Goal: Information Seeking & Learning: Learn about a topic

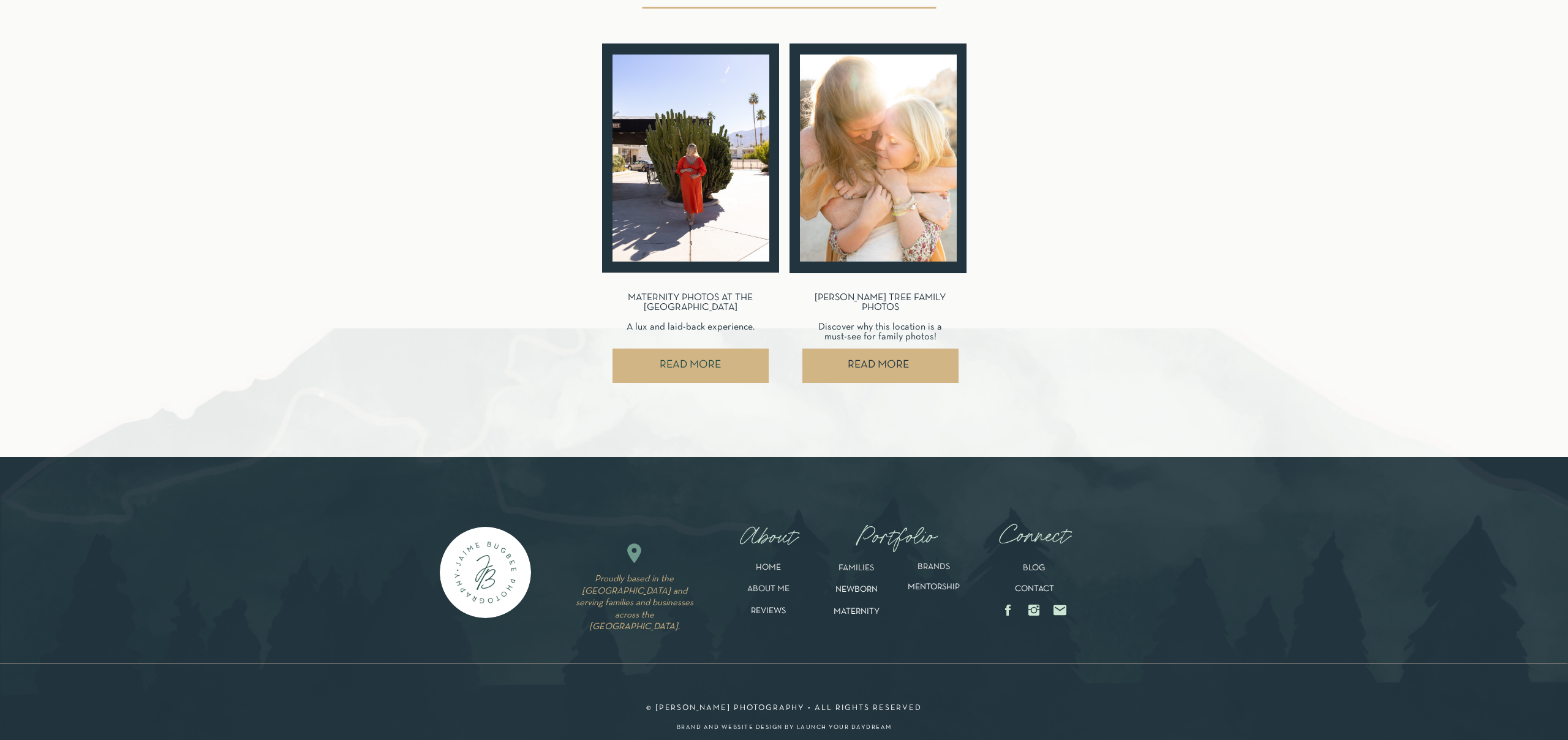
scroll to position [6546, 0]
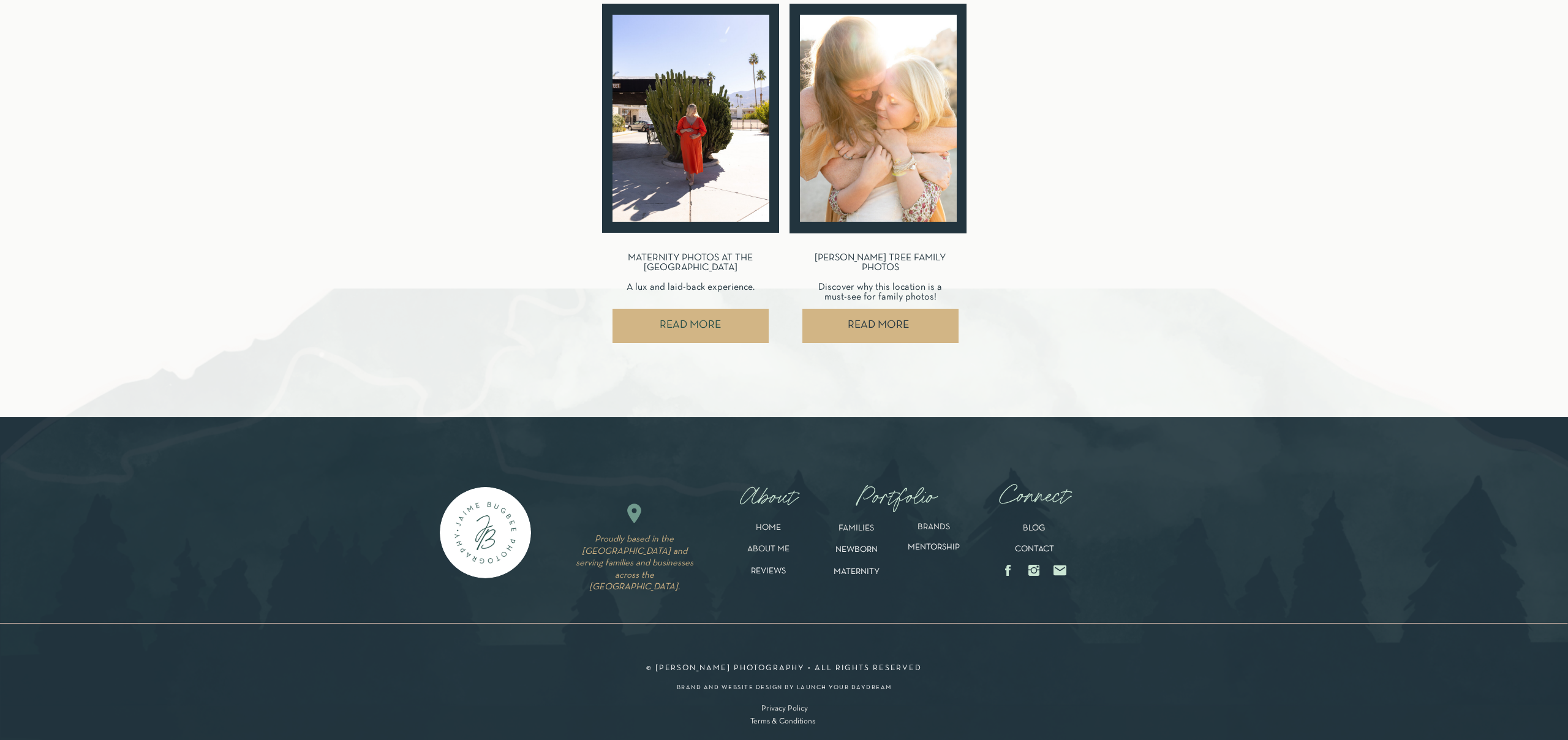
click at [918, 546] on p "MENTORSHIP" at bounding box center [934, 553] width 78 height 19
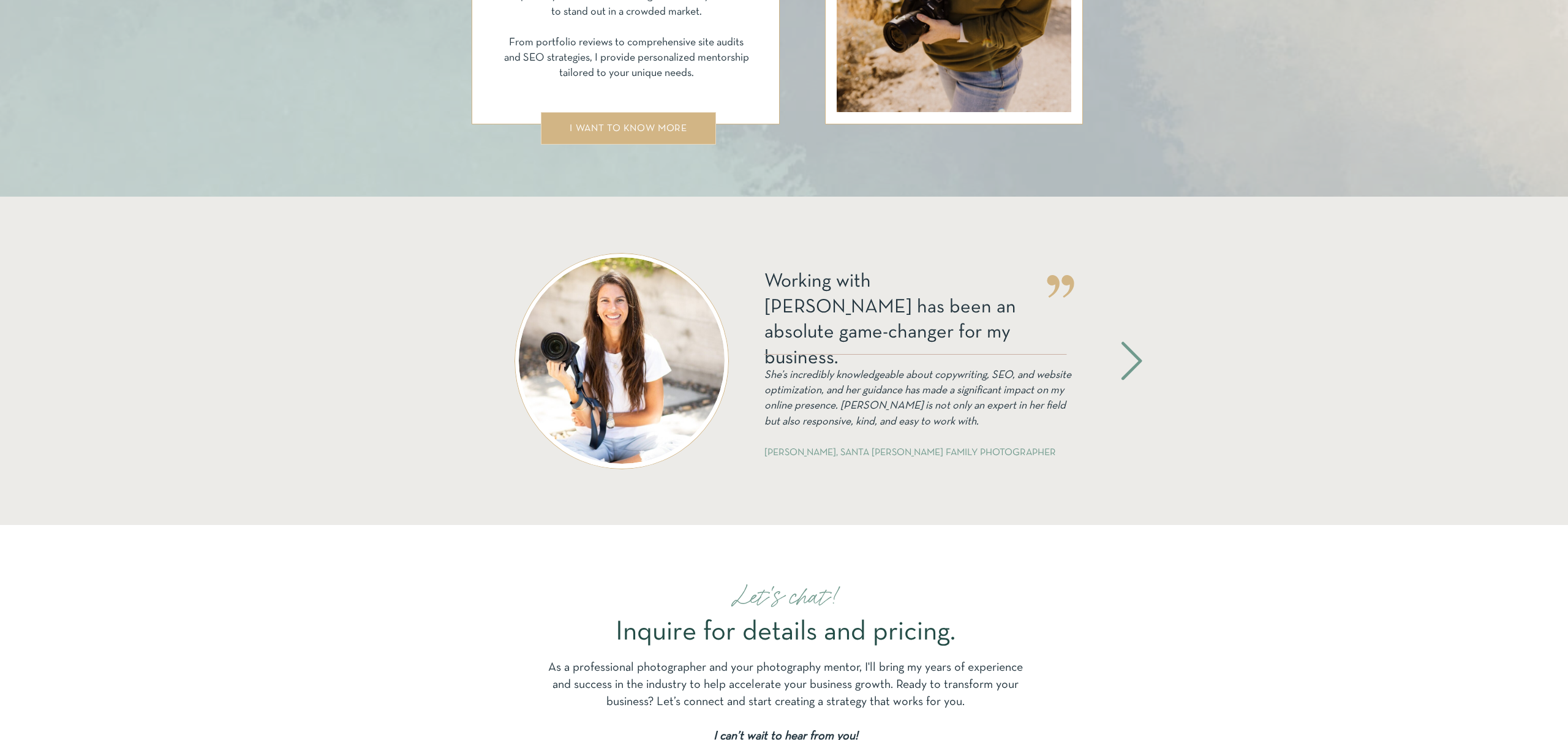
scroll to position [2275, 0]
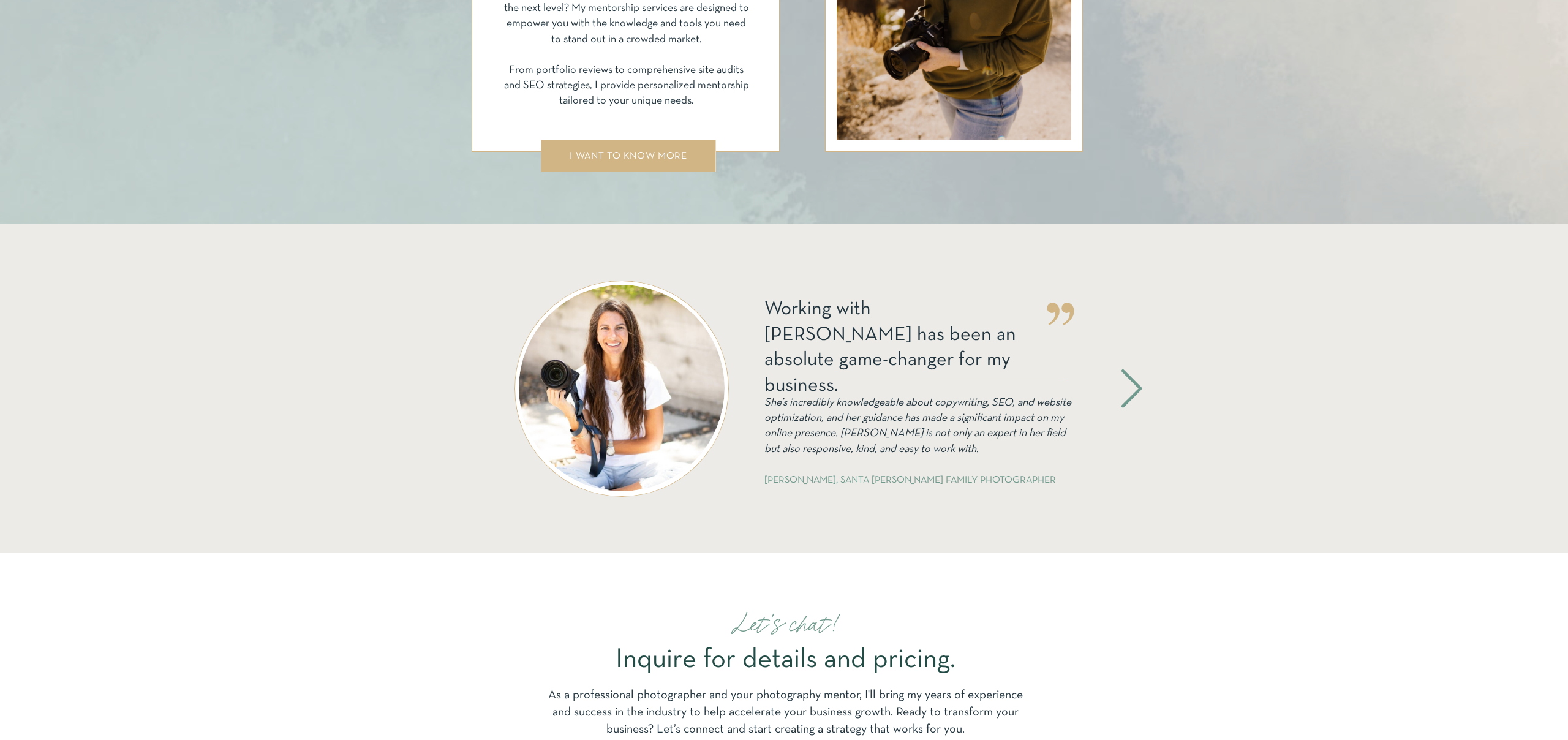
click at [1134, 389] on icon at bounding box center [1131, 388] width 49 height 45
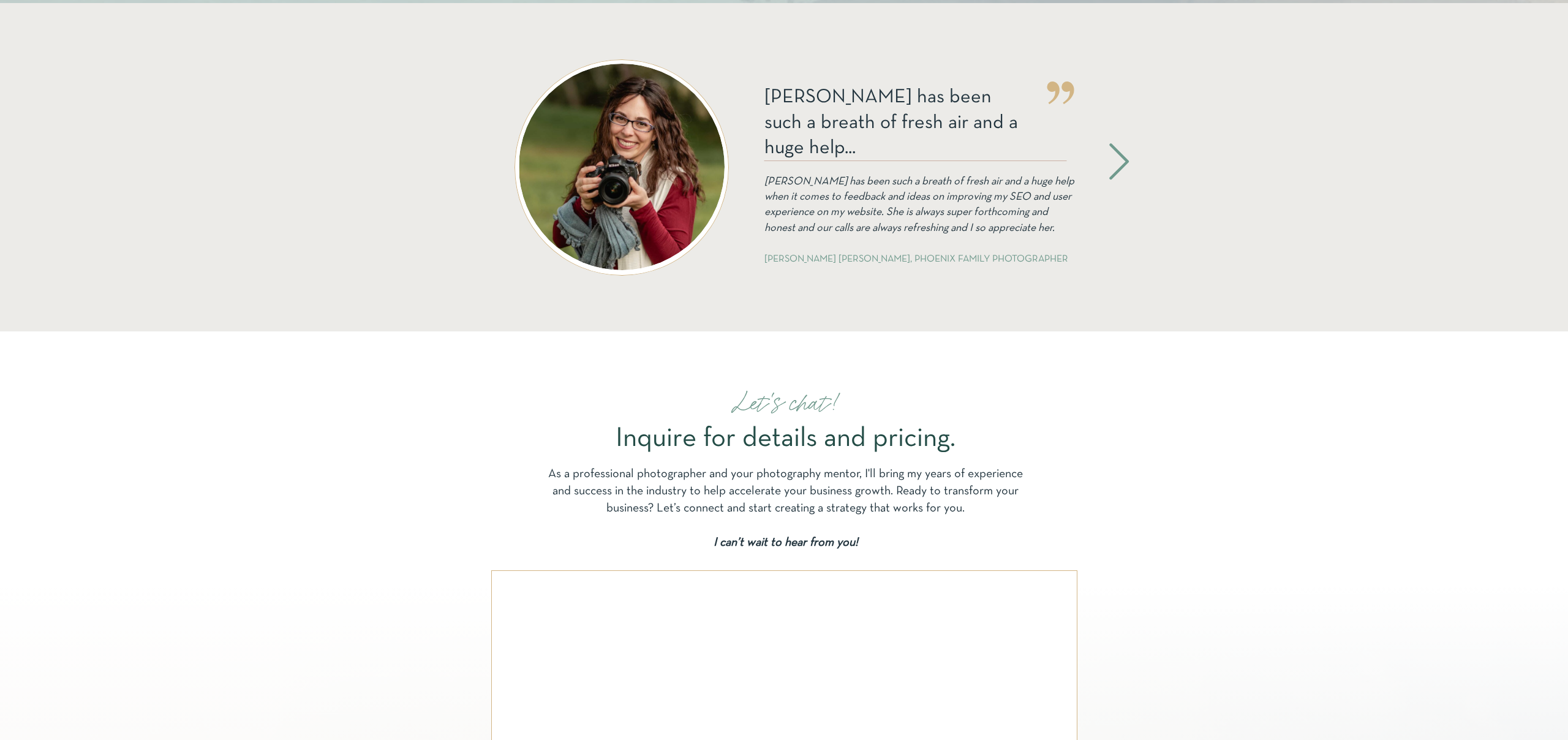
scroll to position [2500, 0]
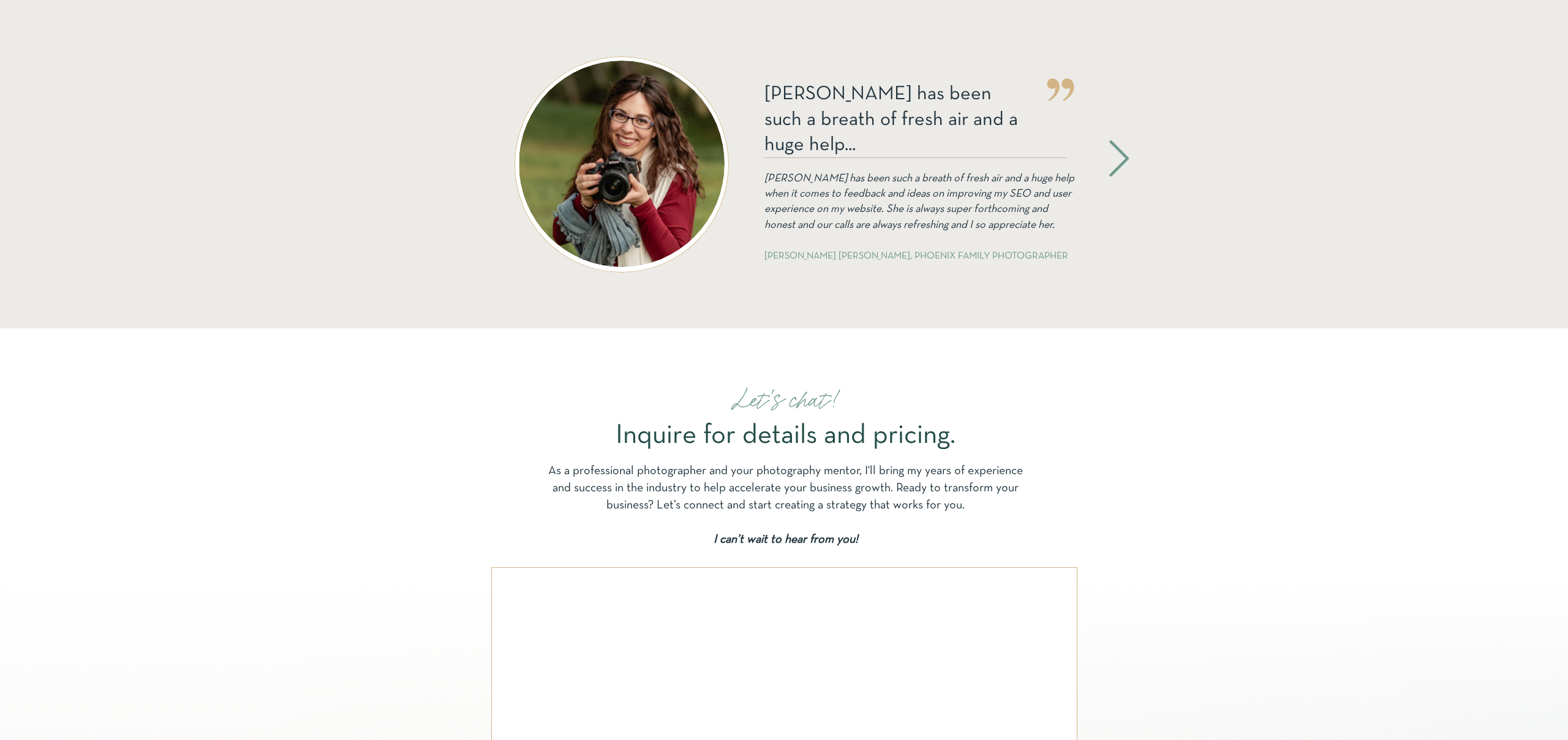
click at [1115, 157] on icon at bounding box center [1119, 159] width 43 height 47
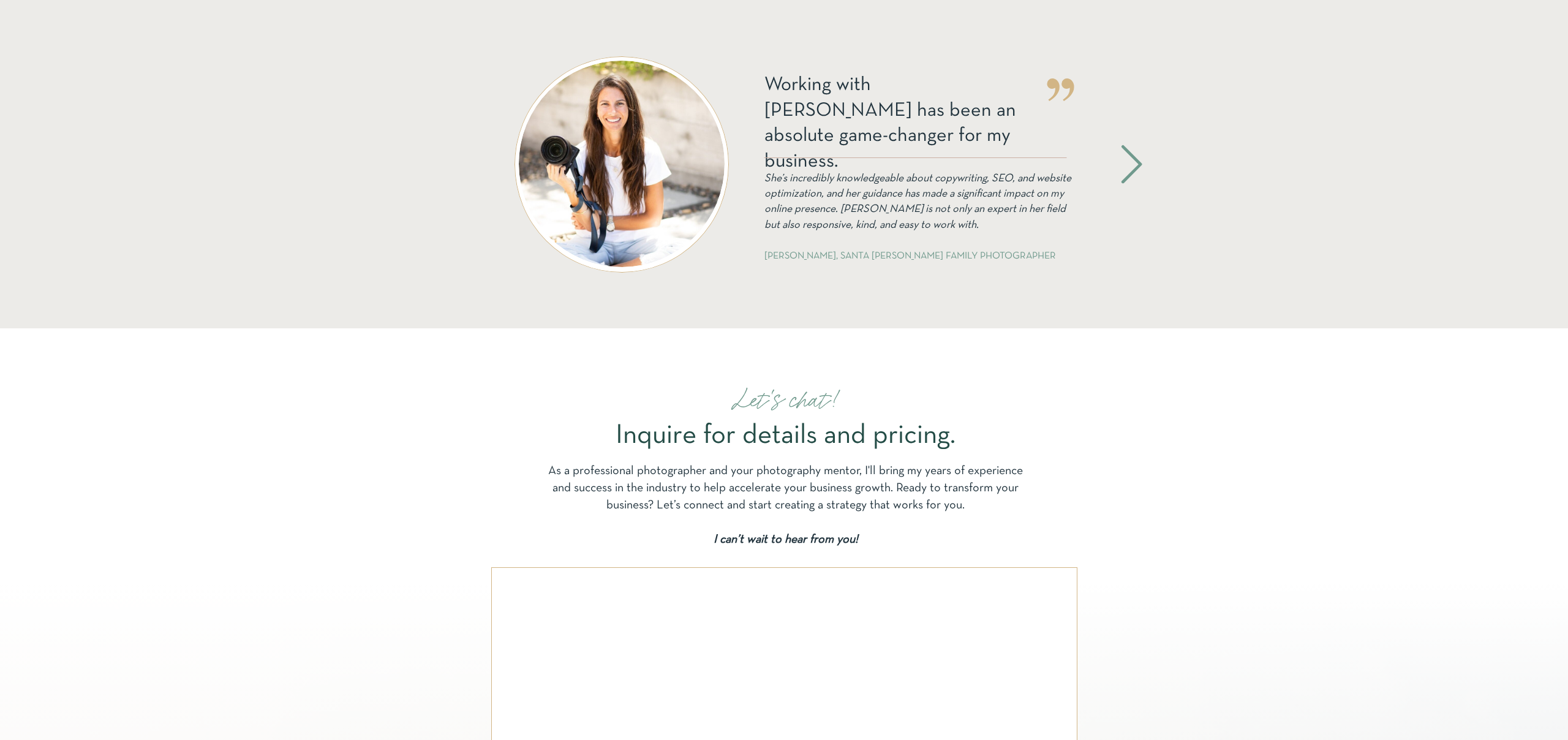
click at [1115, 157] on icon at bounding box center [1131, 164] width 49 height 45
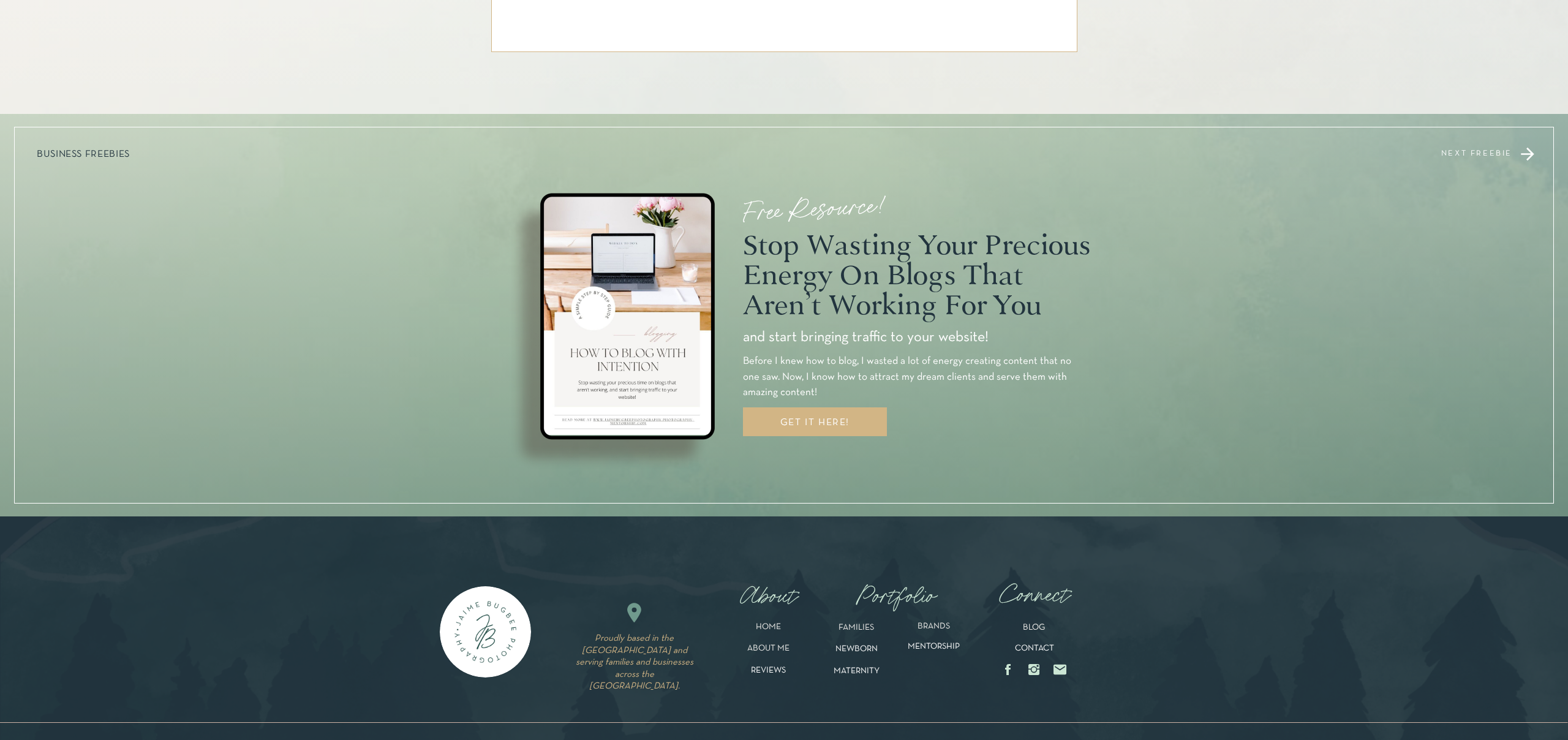
scroll to position [3743, 0]
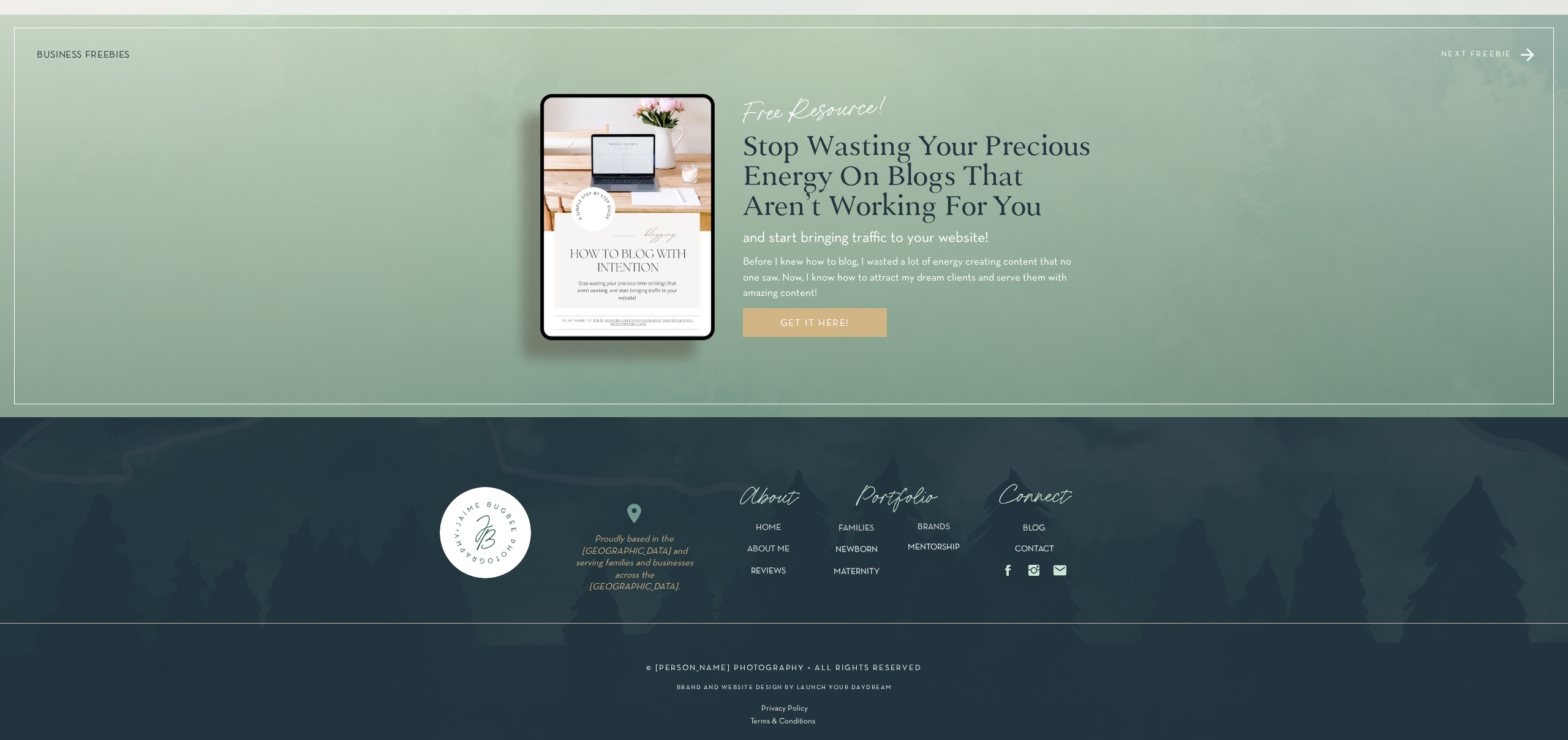
click at [1027, 525] on p "BLOG" at bounding box center [1034, 531] width 60 height 15
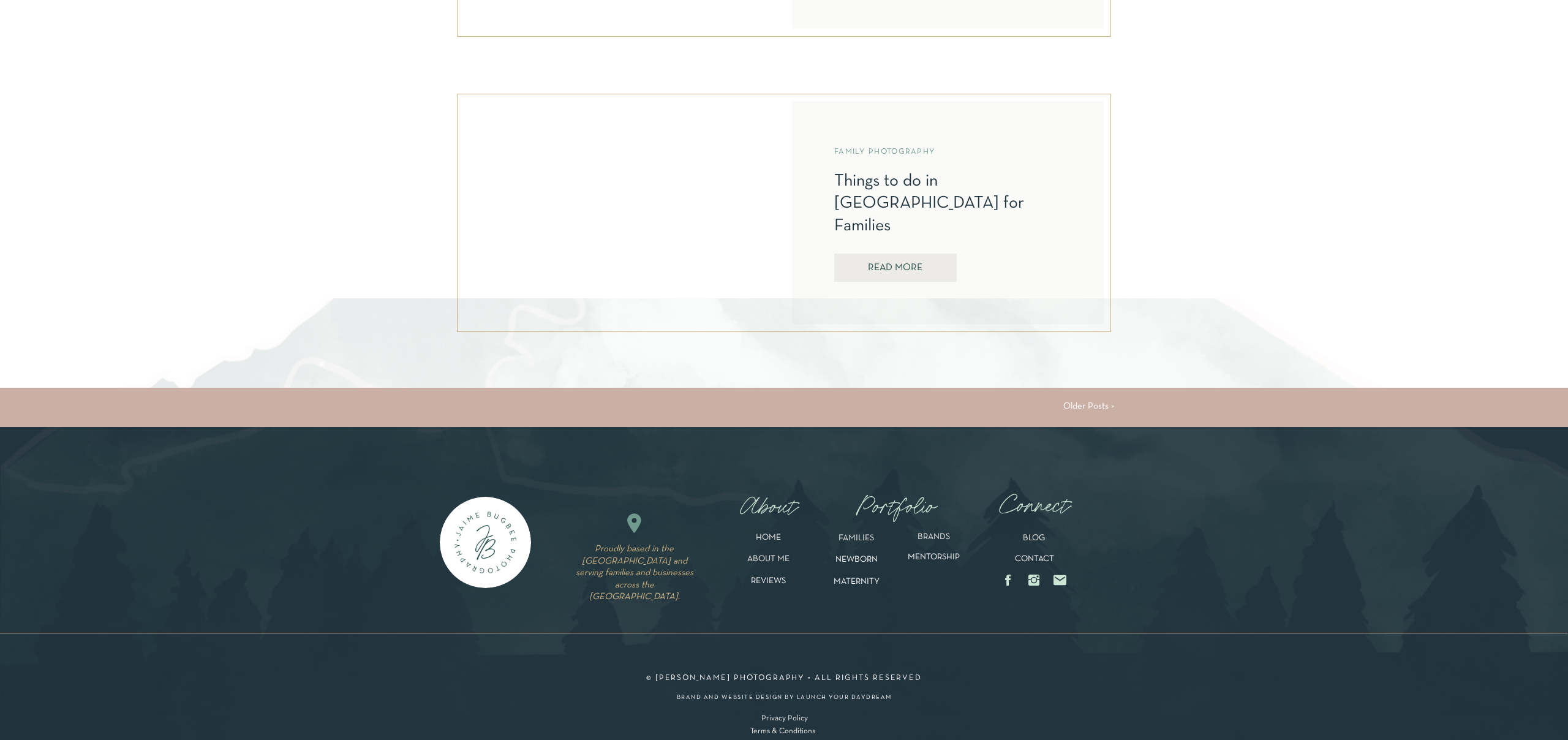
scroll to position [3150, 0]
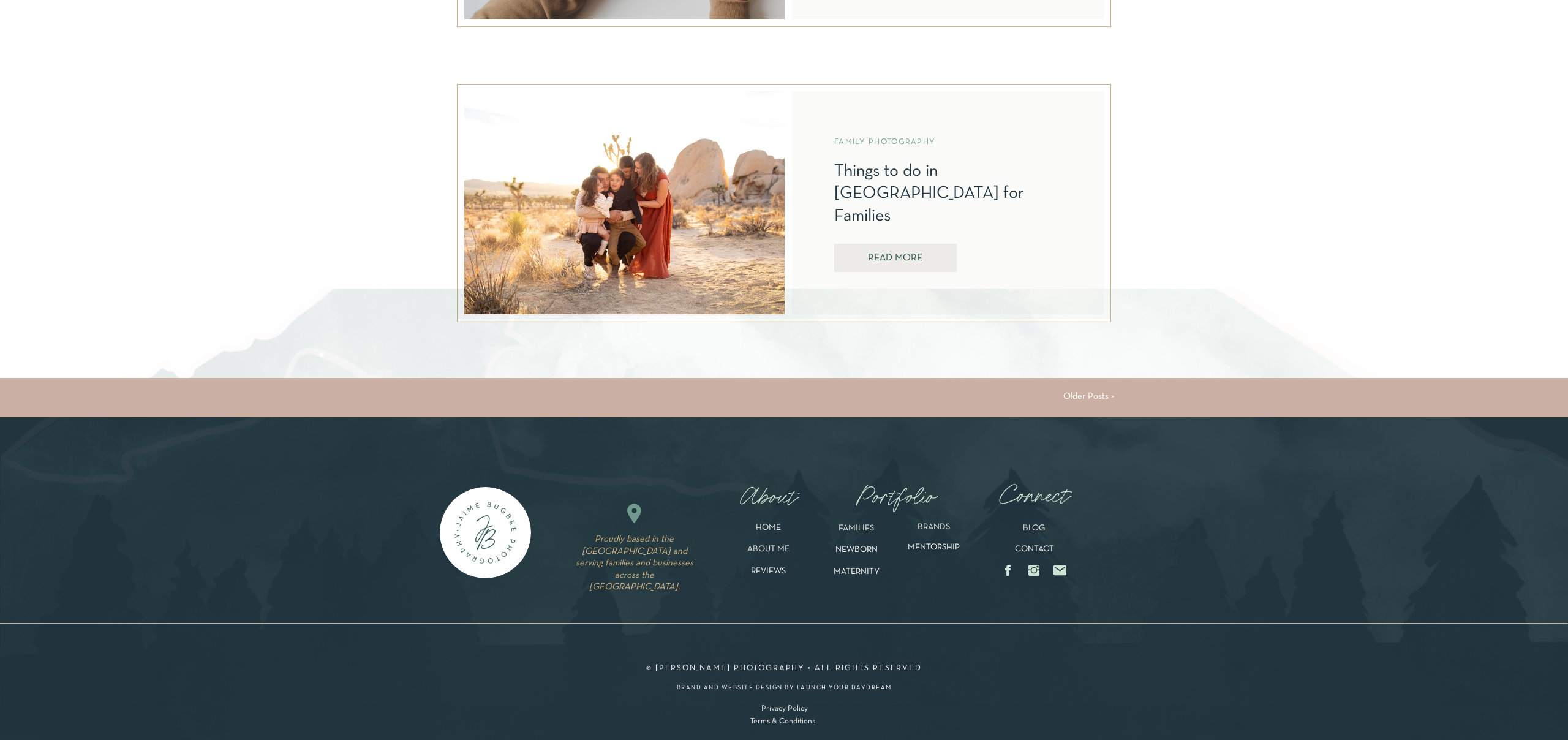
click at [1080, 398] on link "Older Posts >" at bounding box center [1089, 397] width 51 height 9
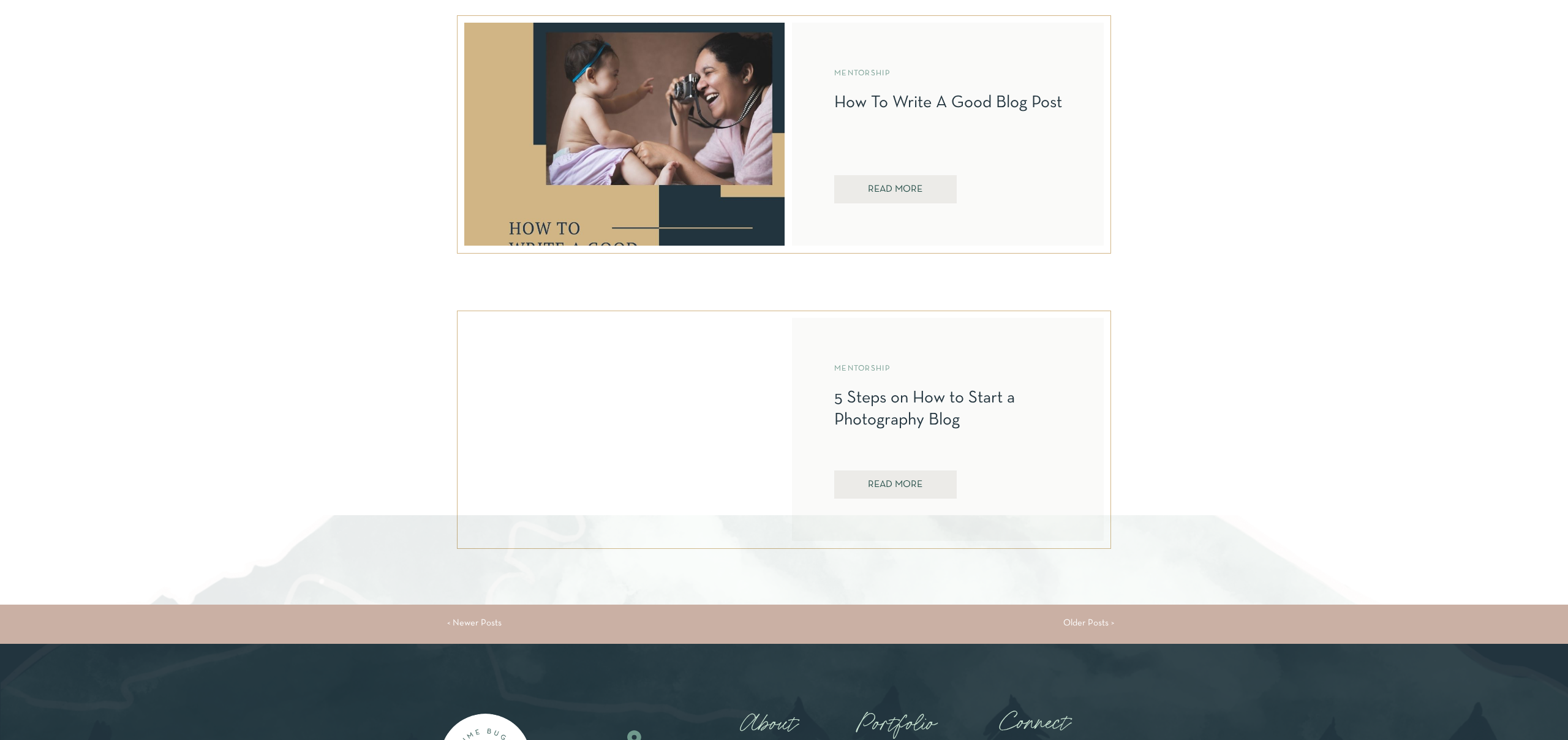
scroll to position [3019, 0]
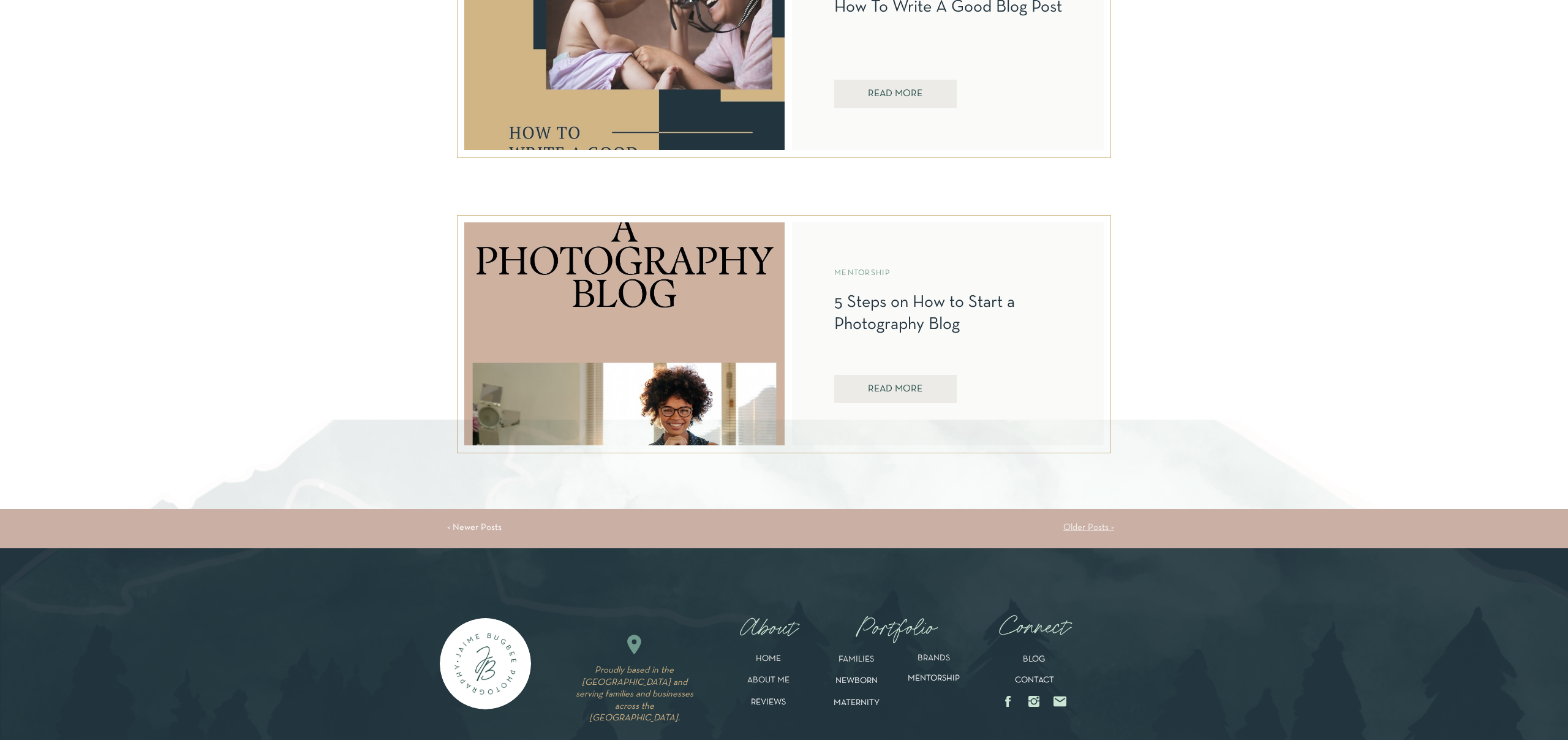
click at [1081, 531] on link "Older Posts >" at bounding box center [1089, 528] width 51 height 9
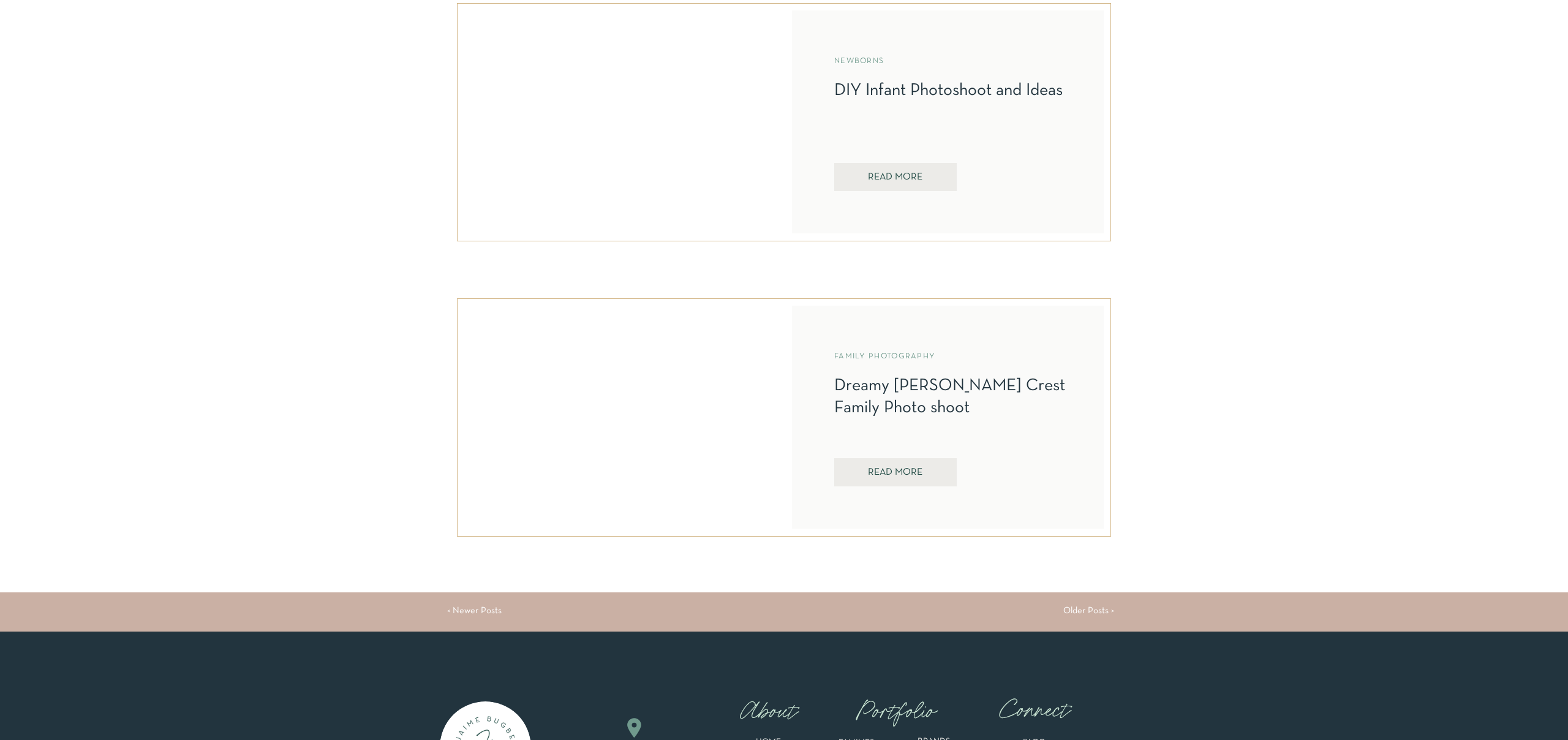
scroll to position [2938, 0]
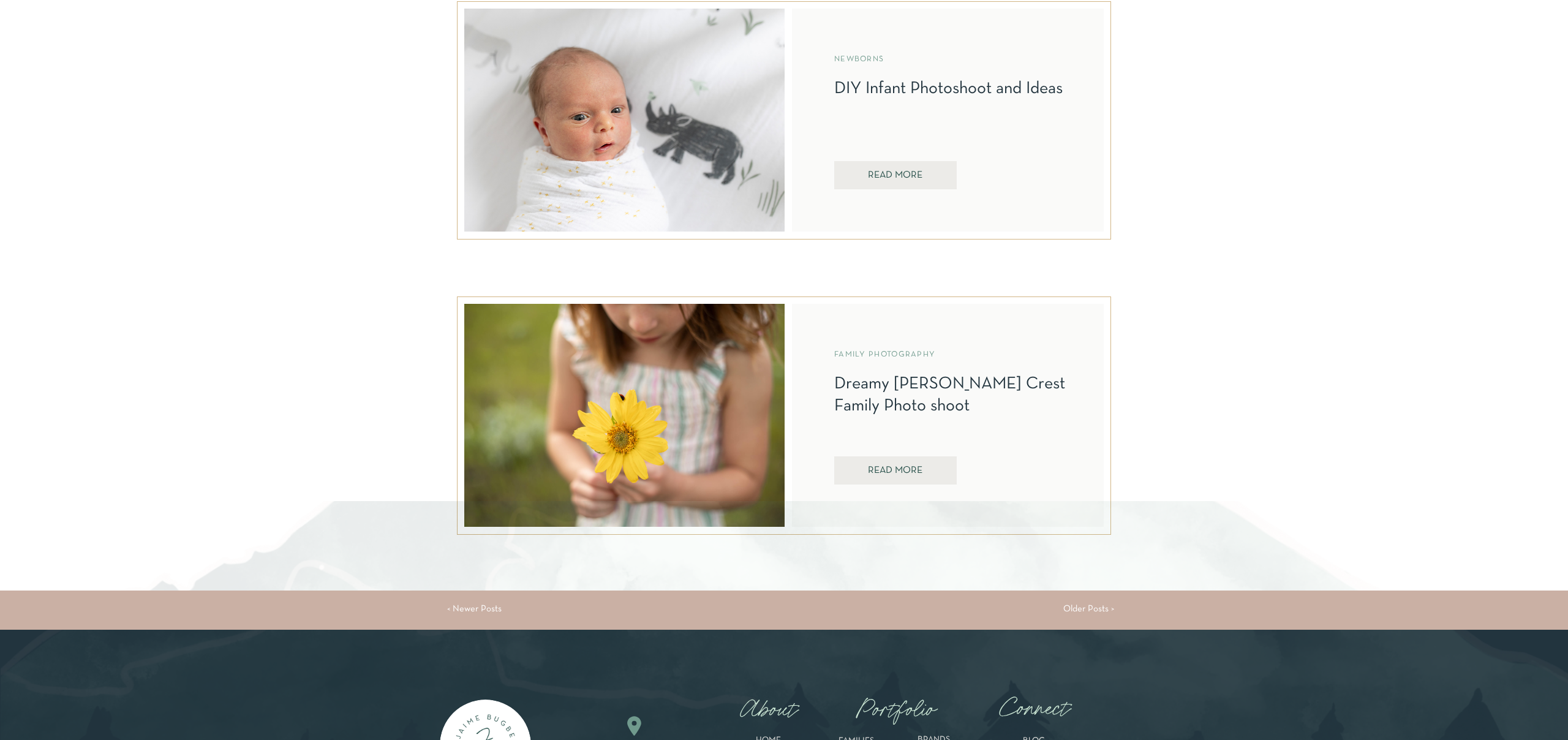
click at [1075, 609] on link "Older Posts >" at bounding box center [1089, 609] width 51 height 9
